Goal: Transaction & Acquisition: Subscribe to service/newsletter

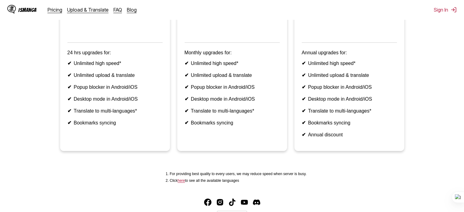
scroll to position [61, 0]
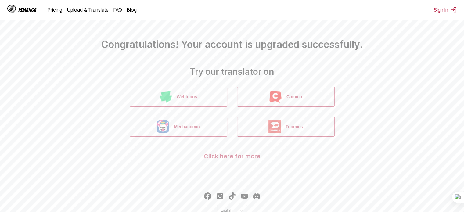
click at [382, 75] on h2 "Try our translator on" at bounding box center [232, 71] width 454 height 10
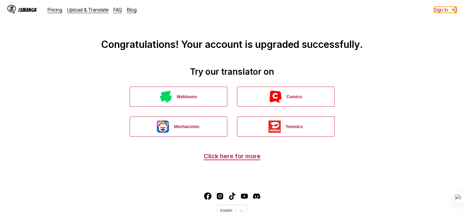
click at [445, 10] on button "Sign In" at bounding box center [445, 10] width 23 height 6
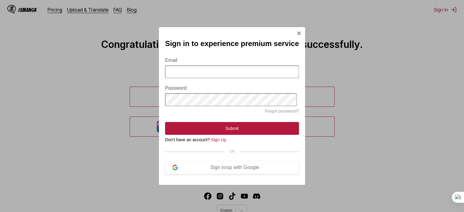
click at [201, 70] on input "Email" at bounding box center [232, 72] width 134 height 13
type input "**********"
click at [233, 170] on div "Sign in/up with Google" at bounding box center [235, 167] width 114 height 5
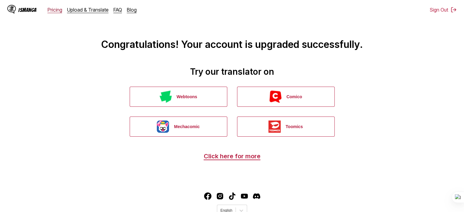
click at [57, 9] on link "Pricing" at bounding box center [55, 10] width 15 height 6
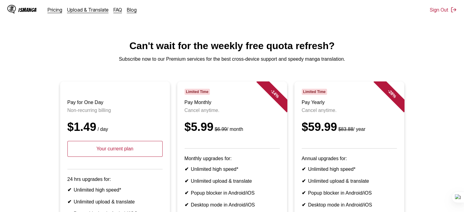
click at [32, 6] on div "IsManga" at bounding box center [21, 10] width 29 height 10
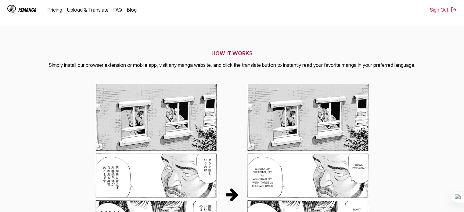
scroll to position [213, 0]
